Goal: Register for event/course

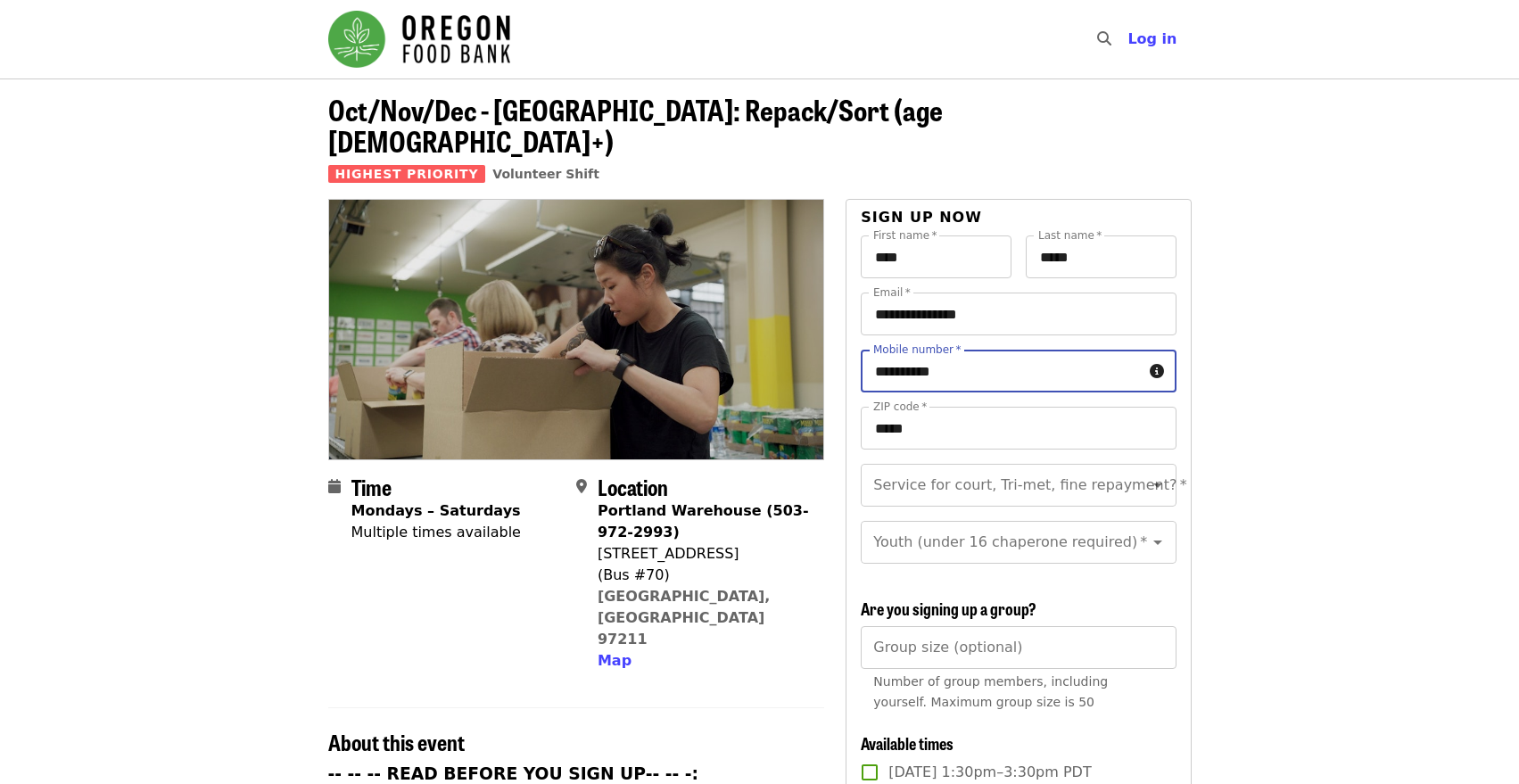
scroll to position [89, 0]
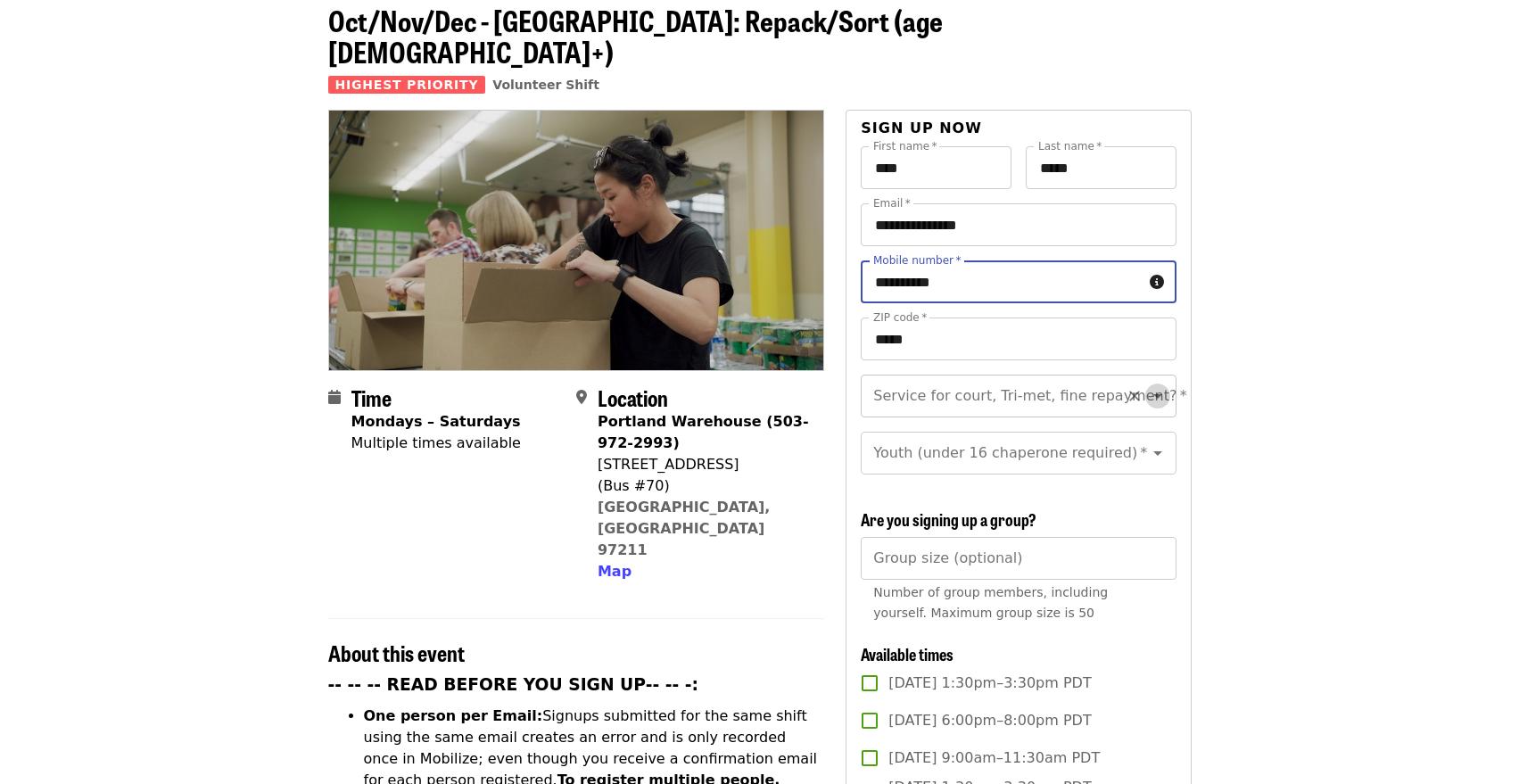
click at [1147, 386] on icon "Open" at bounding box center [1158, 396] width 22 height 22
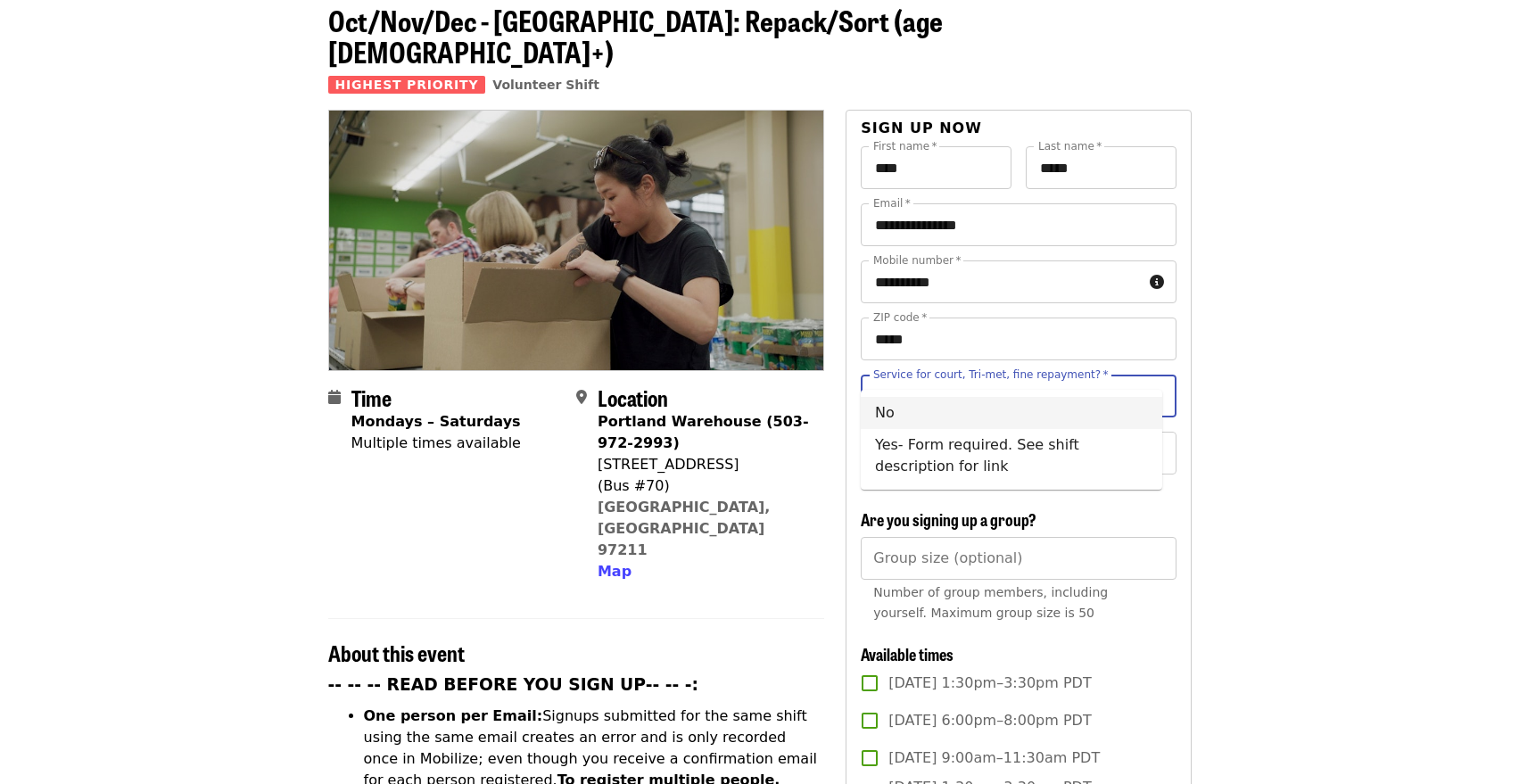
click at [922, 415] on li "No" at bounding box center [1012, 412] width 302 height 32
type input "**"
click at [1105, 439] on input "Youth (under 16 chaperone required)   *" at bounding box center [996, 453] width 242 height 34
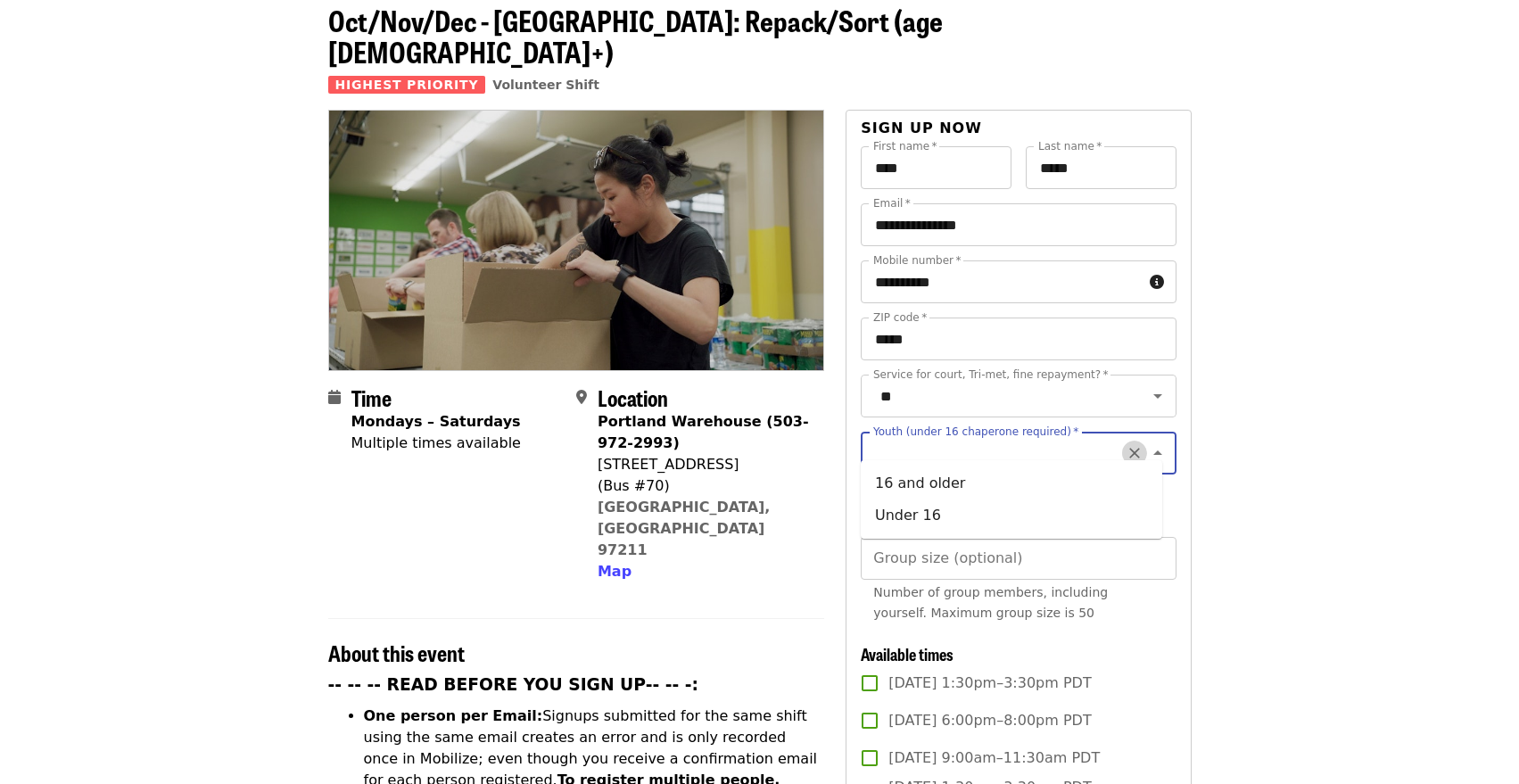
click at [1129, 444] on icon "Clear" at bounding box center [1135, 453] width 18 height 18
click at [1000, 436] on input "Youth (under 16 chaperone required)   *" at bounding box center [996, 453] width 242 height 34
click at [995, 443] on input "Youth (under 16 chaperone required)   *" at bounding box center [996, 453] width 242 height 34
click at [1028, 505] on li "Under 16" at bounding box center [1012, 515] width 302 height 32
type input "********"
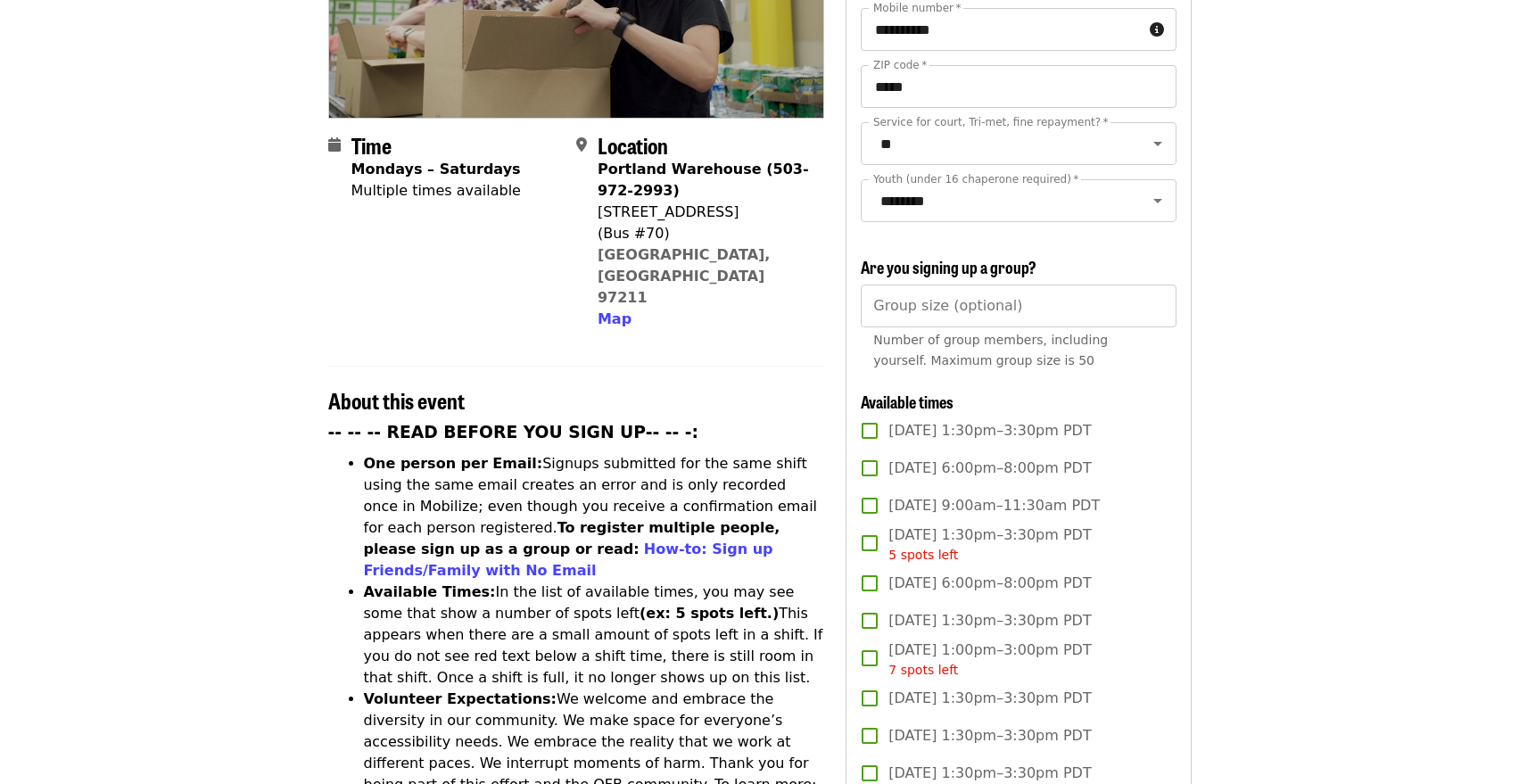
scroll to position [357, 0]
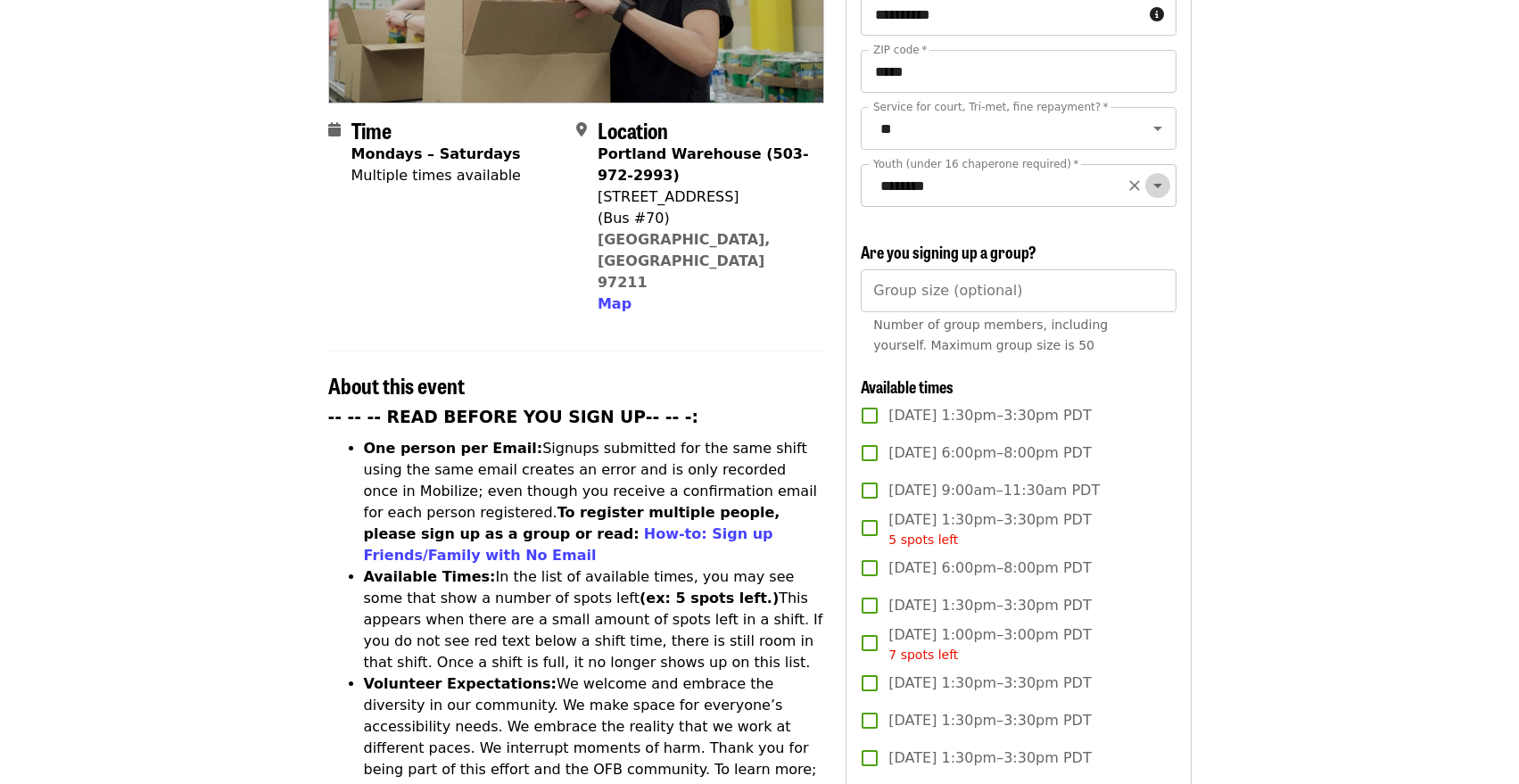
click at [1147, 175] on icon "Open" at bounding box center [1158, 186] width 22 height 22
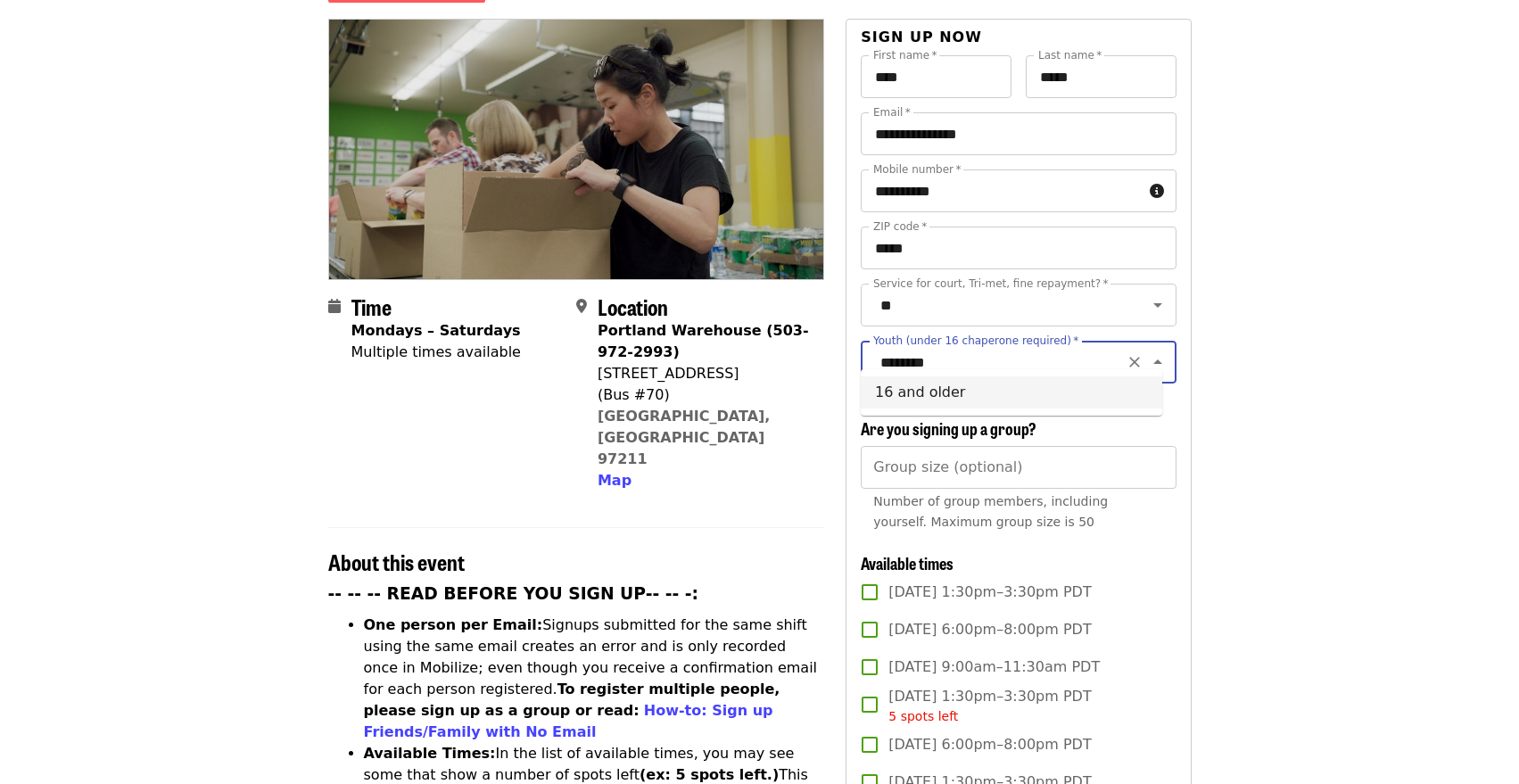
scroll to position [178, 0]
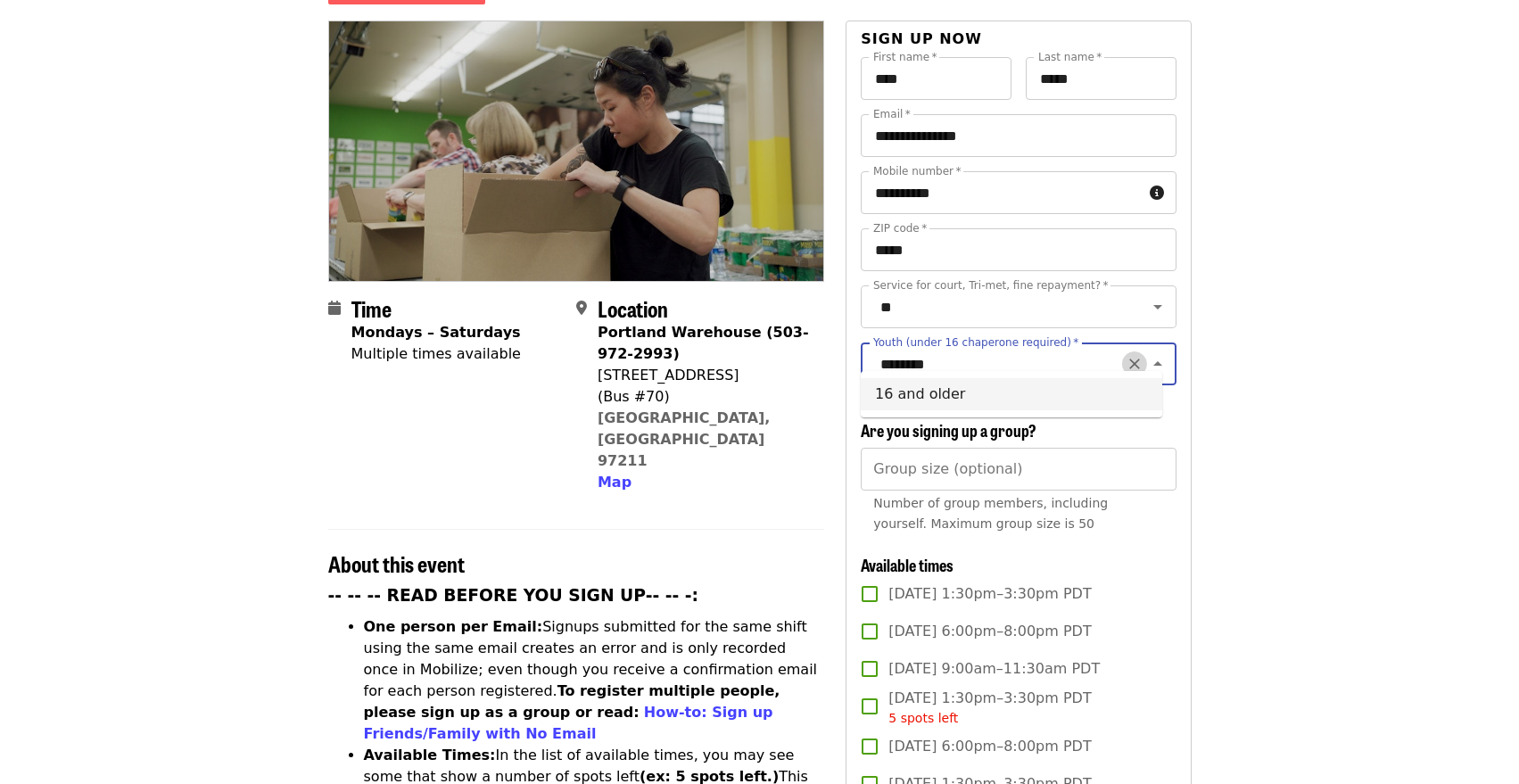
click at [1127, 355] on icon "Clear" at bounding box center [1135, 364] width 18 height 18
click at [1039, 399] on li "16 and older" at bounding box center [1012, 394] width 302 height 32
type input "**********"
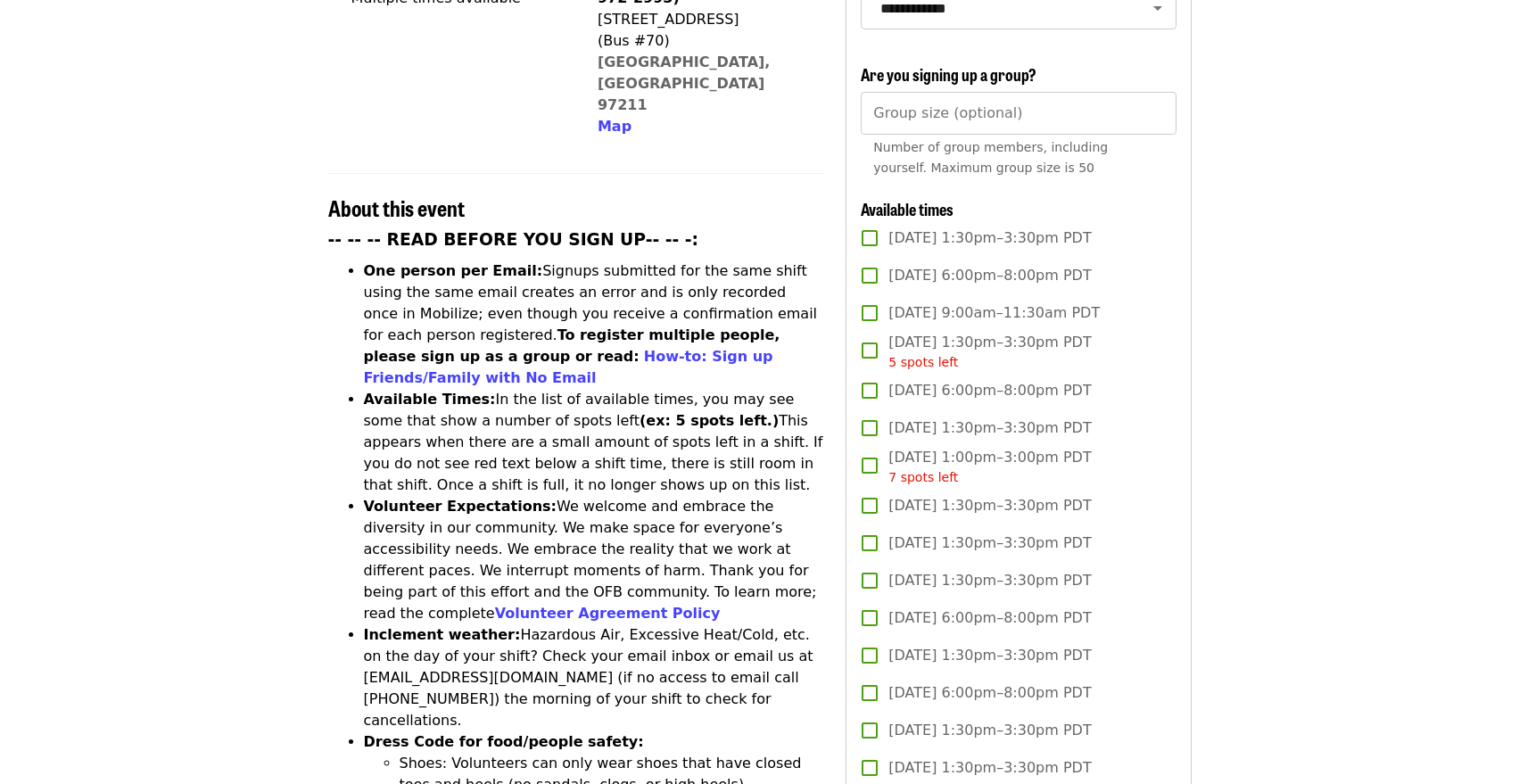
scroll to position [535, 0]
click at [926, 104] on input "Group size (optional)" at bounding box center [1019, 112] width 314 height 43
type input "**"
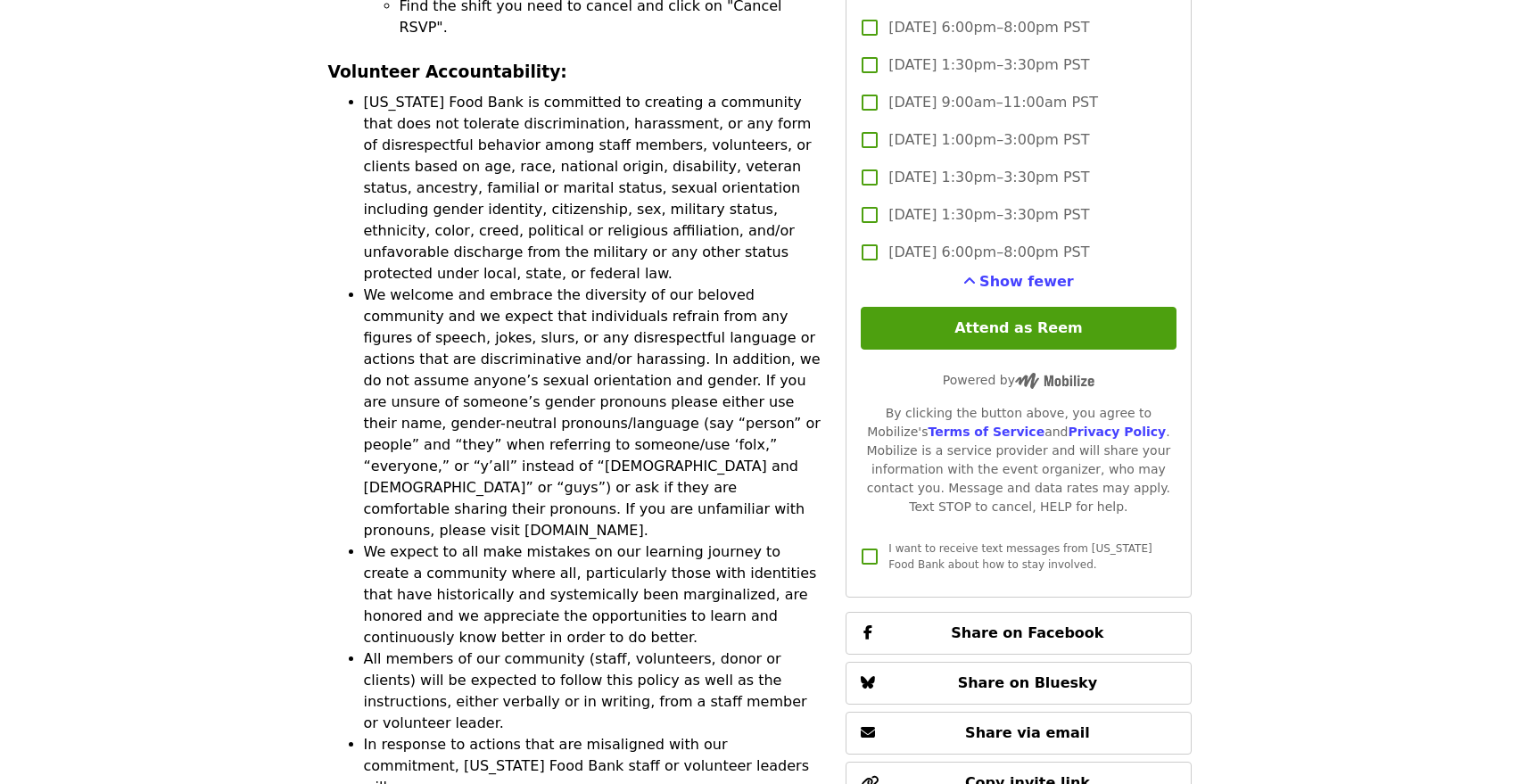
scroll to position [4817, 0]
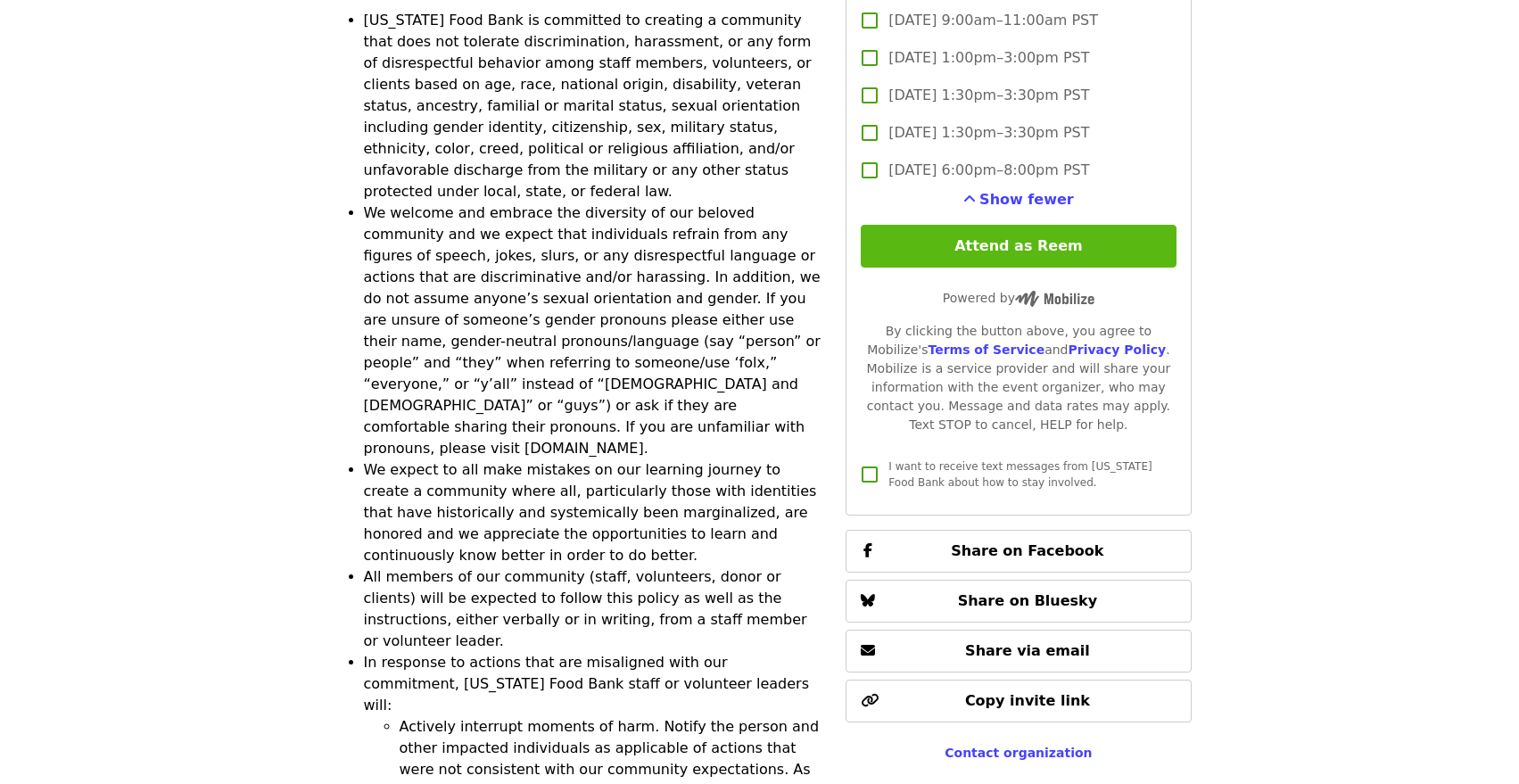
click at [1038, 242] on button "Attend as Reem" at bounding box center [1019, 245] width 314 height 43
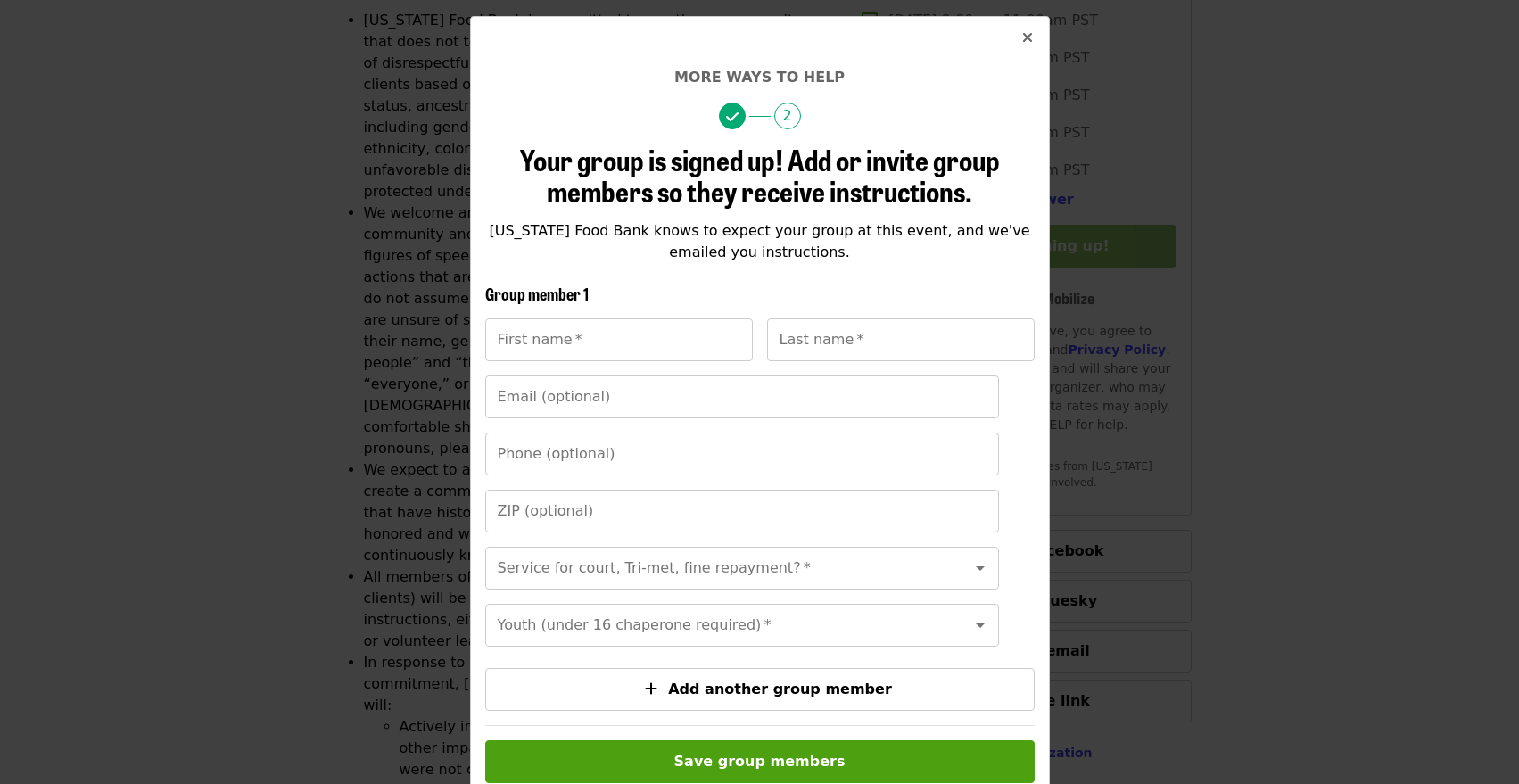
scroll to position [280, 0]
